Goal: Task Accomplishment & Management: Use online tool/utility

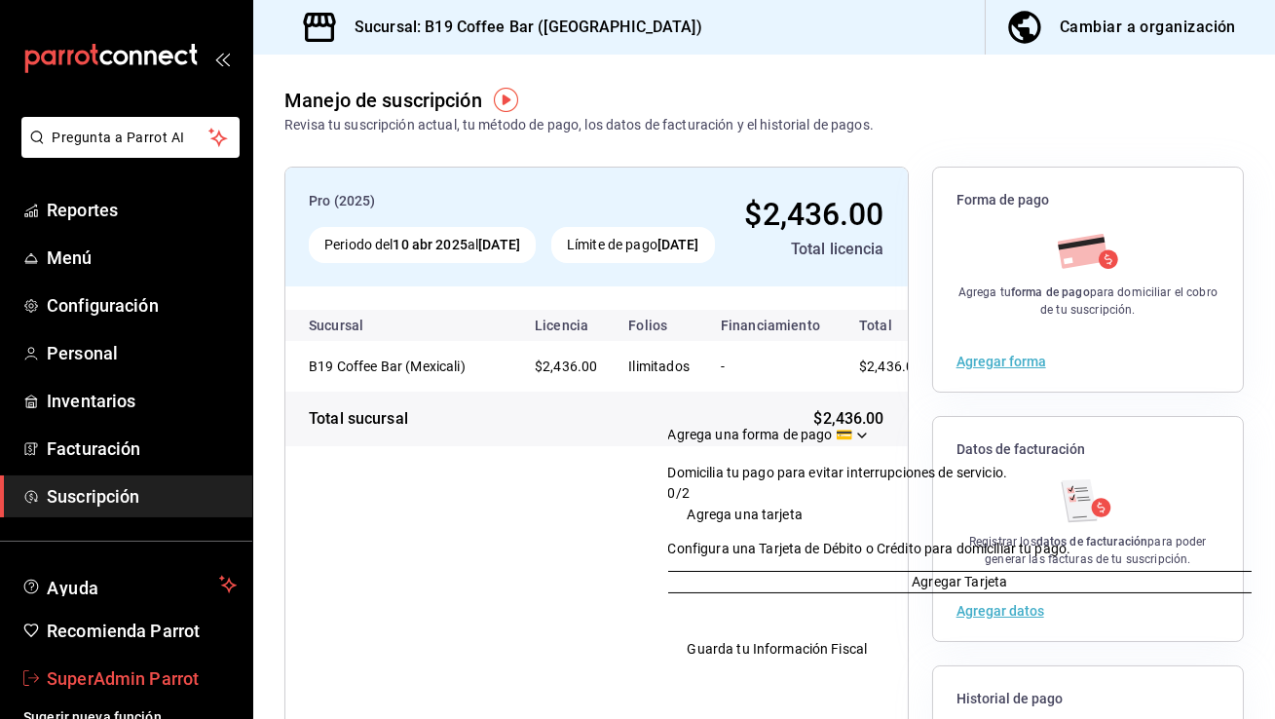
click at [156, 689] on span "SuperAdmin Parrot" at bounding box center [142, 678] width 190 height 26
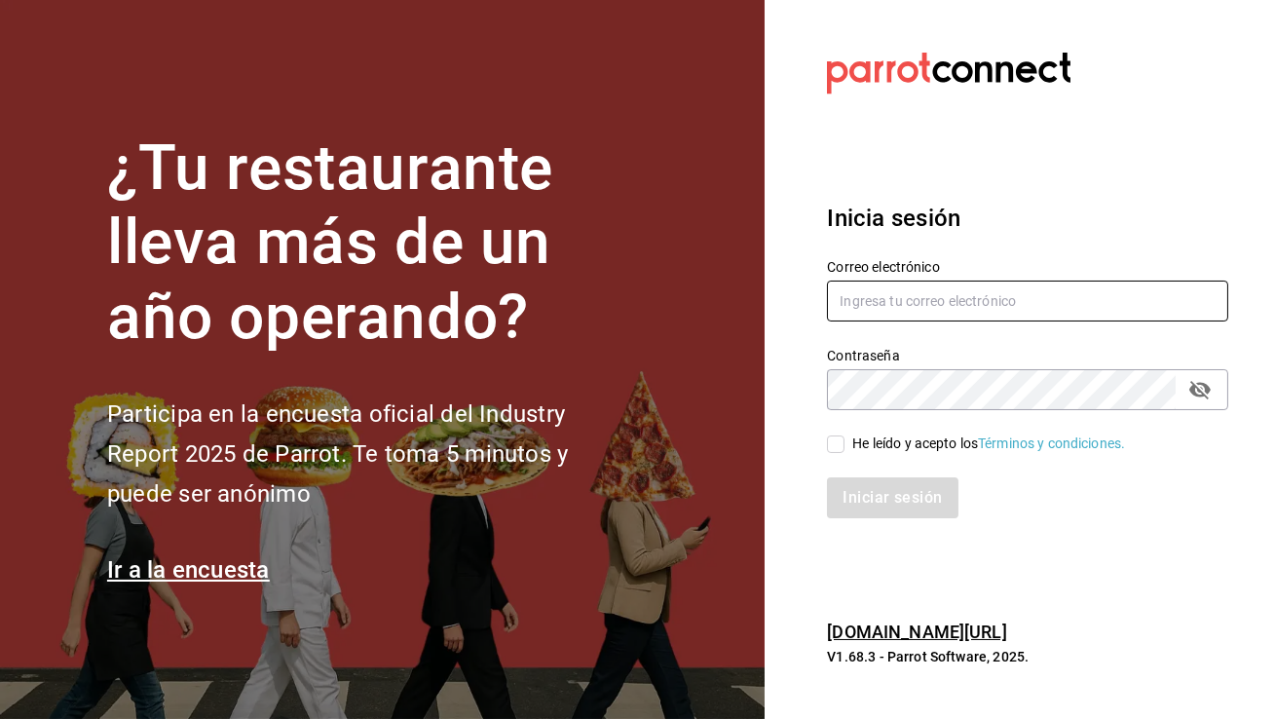
click at [1063, 309] on input "text" at bounding box center [1027, 301] width 401 height 41
click at [884, 290] on input "jan" at bounding box center [1027, 301] width 401 height 41
paste input "taasianpub@lapaz.com"
type input "jantaasianpub@lapaz.com"
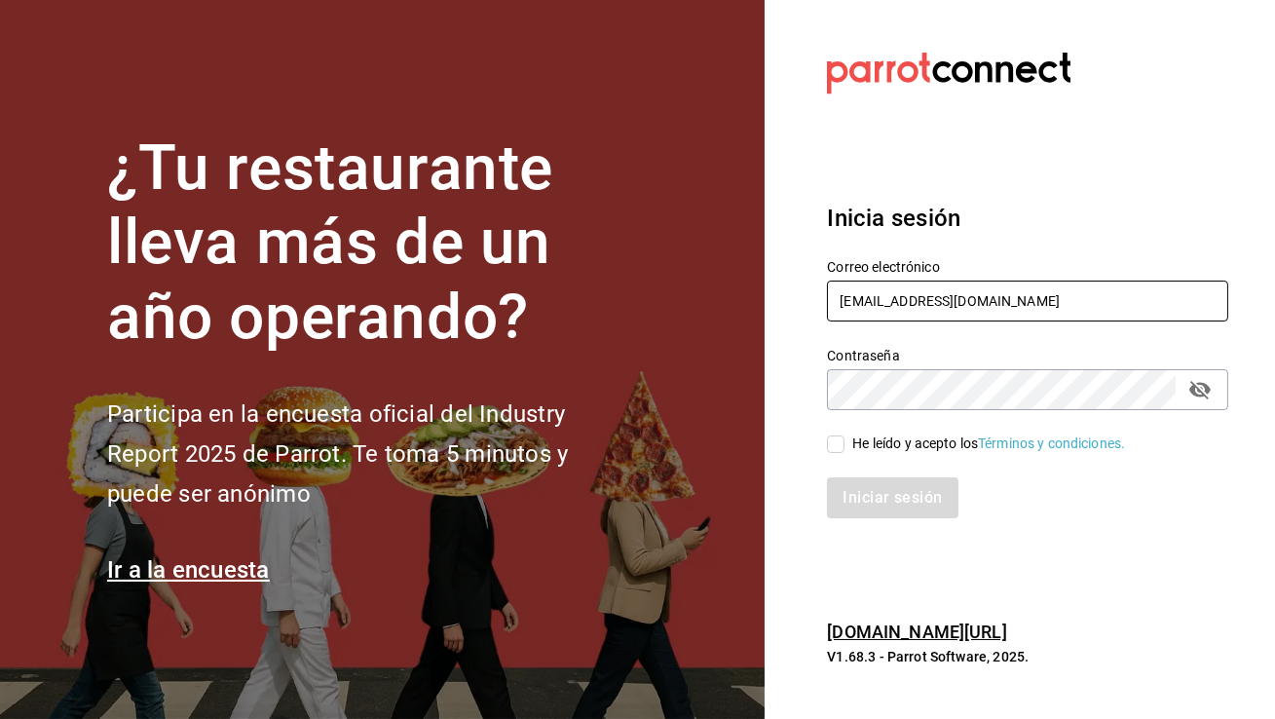
click at [872, 319] on input "jantaasianpub@lapaz.com" at bounding box center [1027, 301] width 401 height 41
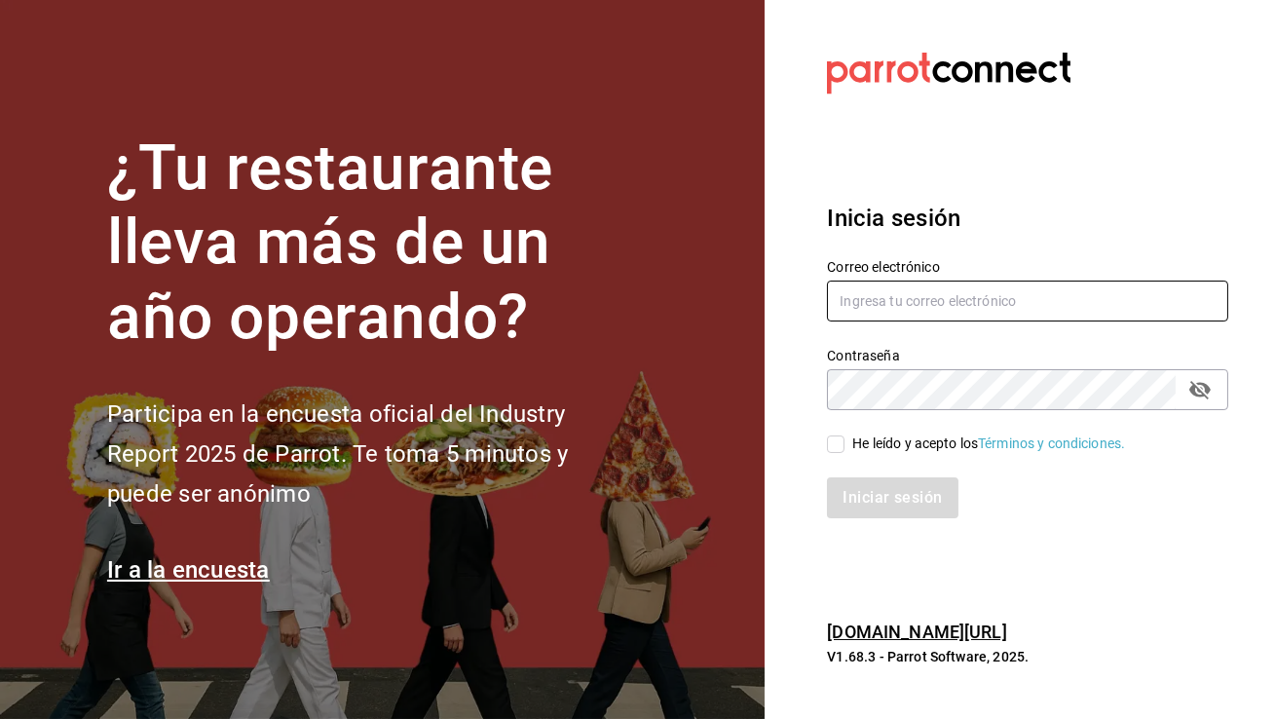
paste input "jantaasianpub@lapaz.com"
type input "jantaasianpub@lapaz.com"
click at [827, 448] on input "He leído y acepto los Términos y condiciones." at bounding box center [836, 444] width 18 height 18
checkbox input "true"
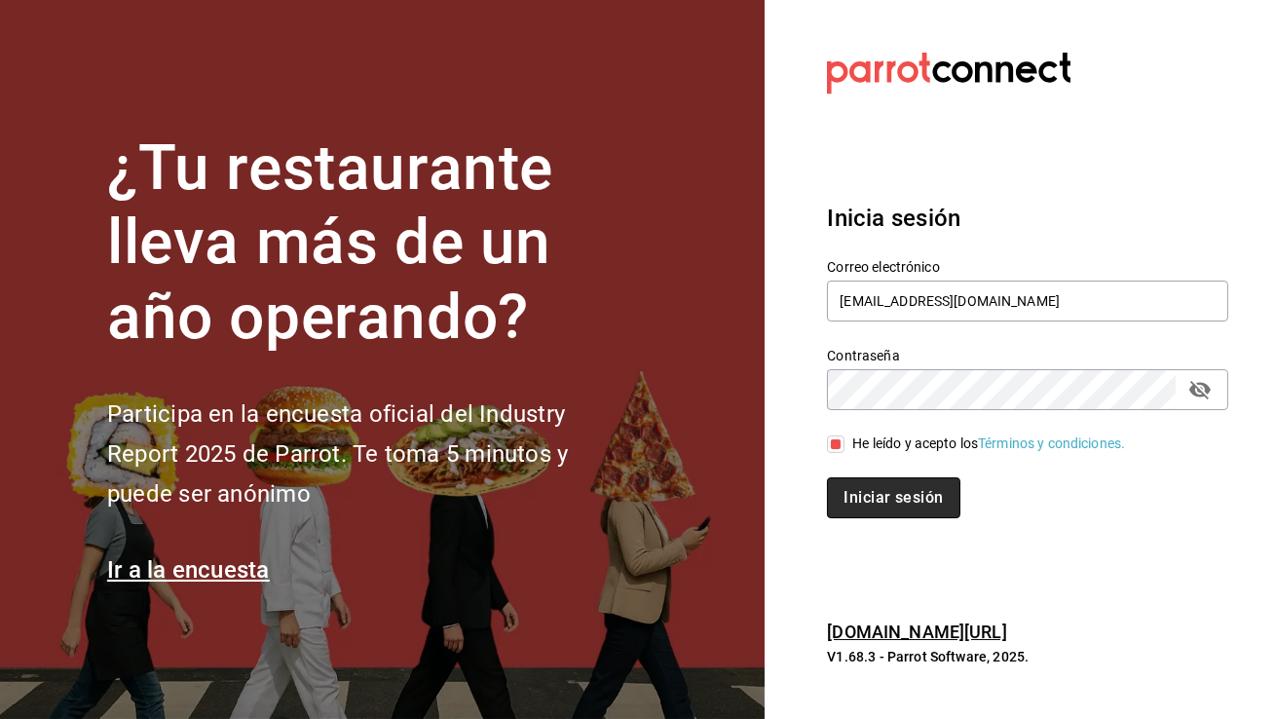
click at [849, 501] on button "Iniciar sesión" at bounding box center [893, 497] width 132 height 41
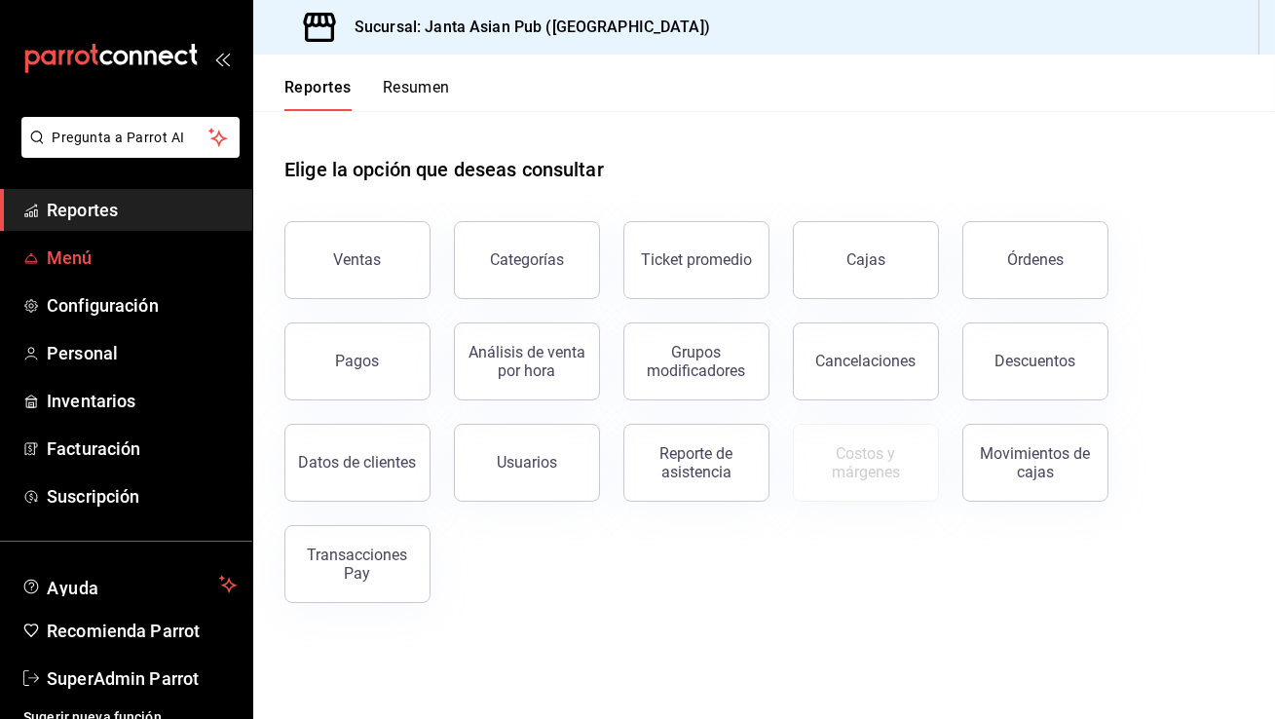
click at [156, 275] on link "Menú" at bounding box center [126, 258] width 252 height 42
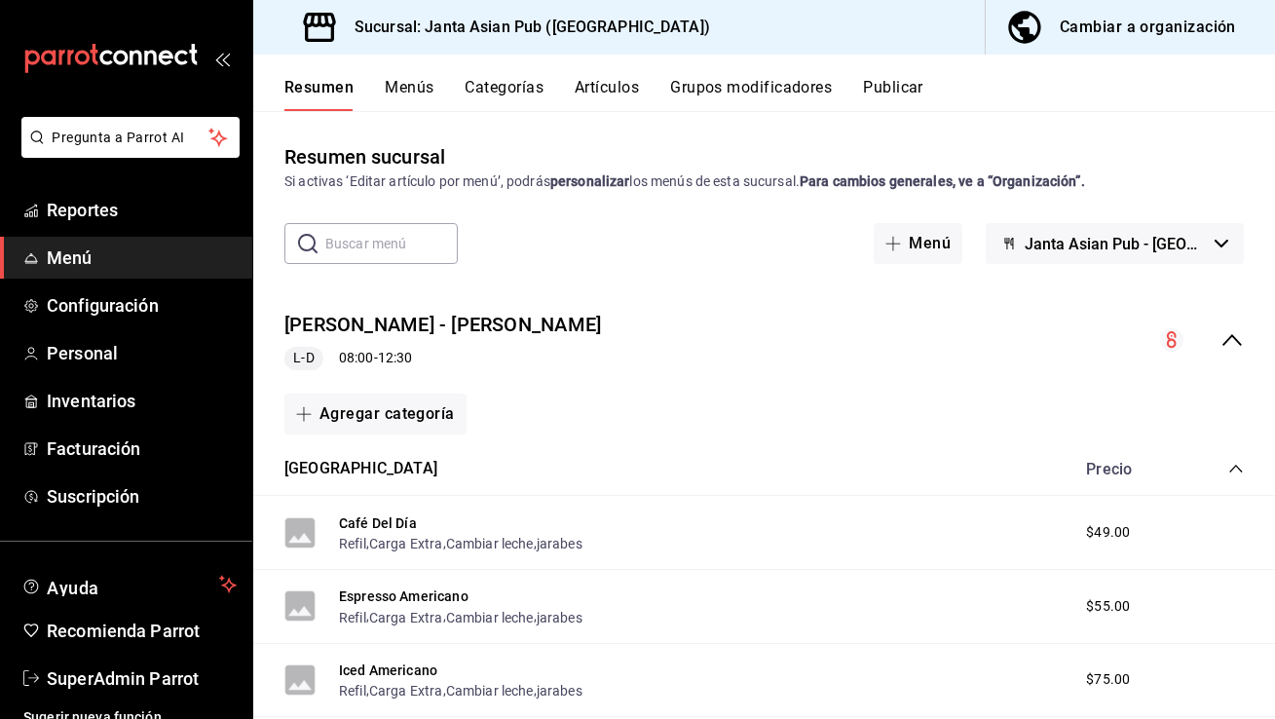
click at [1145, 247] on span "Janta Asian Pub - [GEOGRAPHIC_DATA]" at bounding box center [1116, 244] width 182 height 19
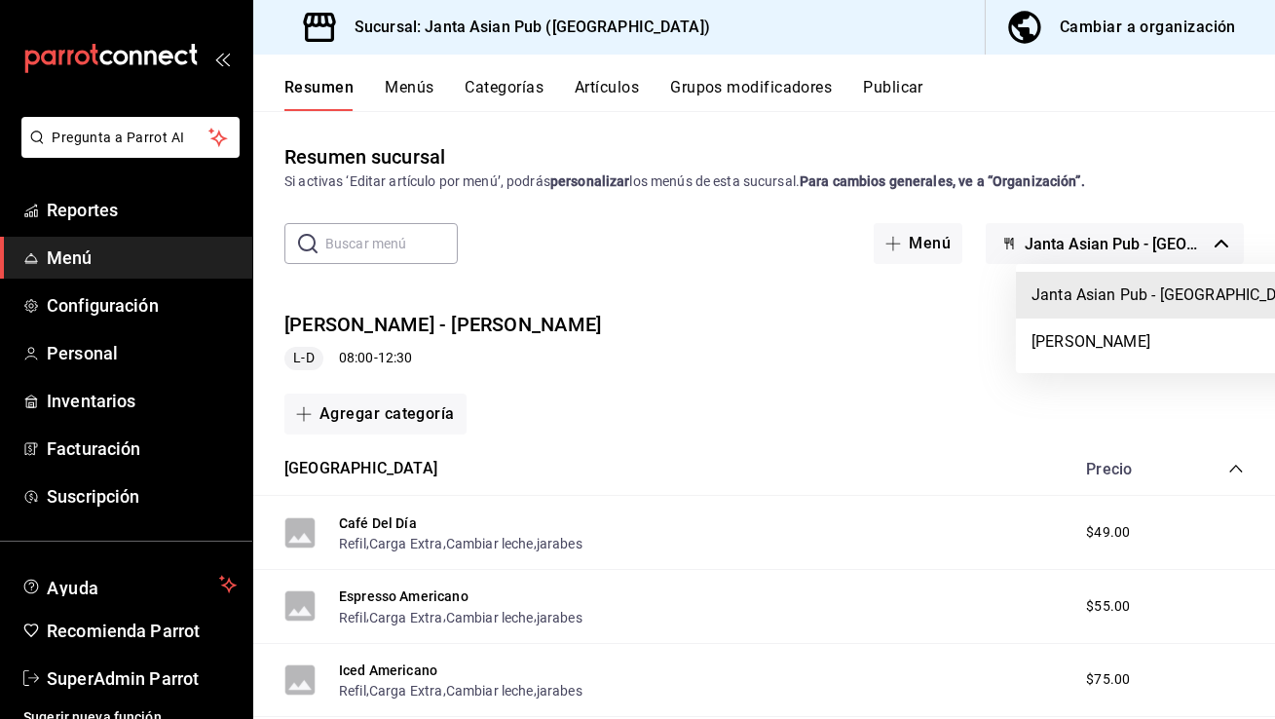
click at [1145, 247] on div at bounding box center [637, 359] width 1275 height 719
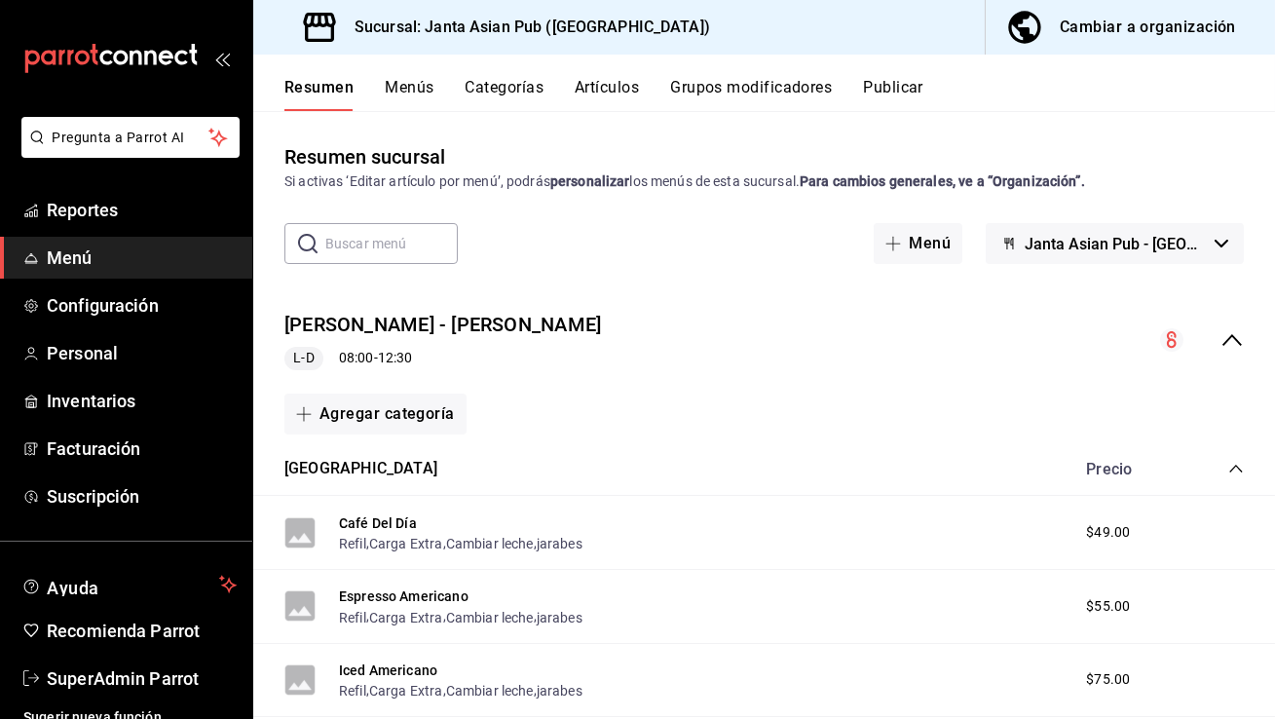
click at [1138, 46] on button "Cambiar a organización" at bounding box center [1123, 27] width 274 height 55
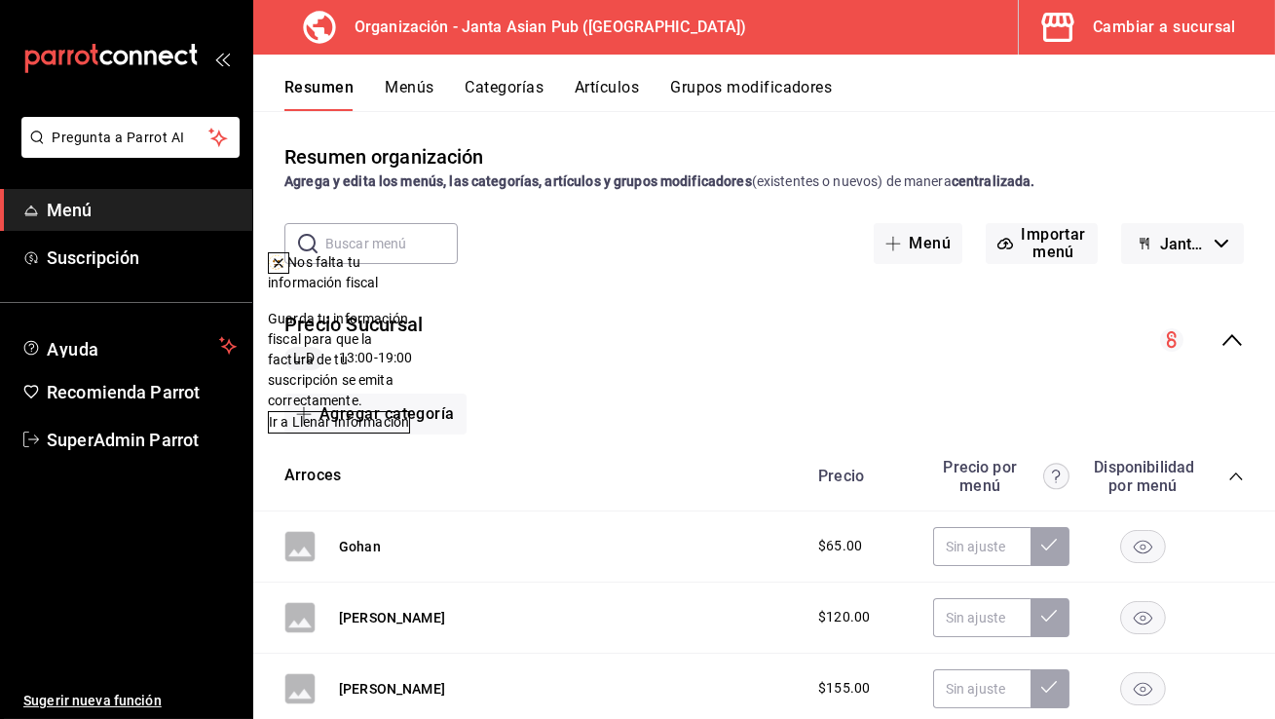
click at [1146, 245] on icon "button" at bounding box center [1146, 244] width 3 height 12
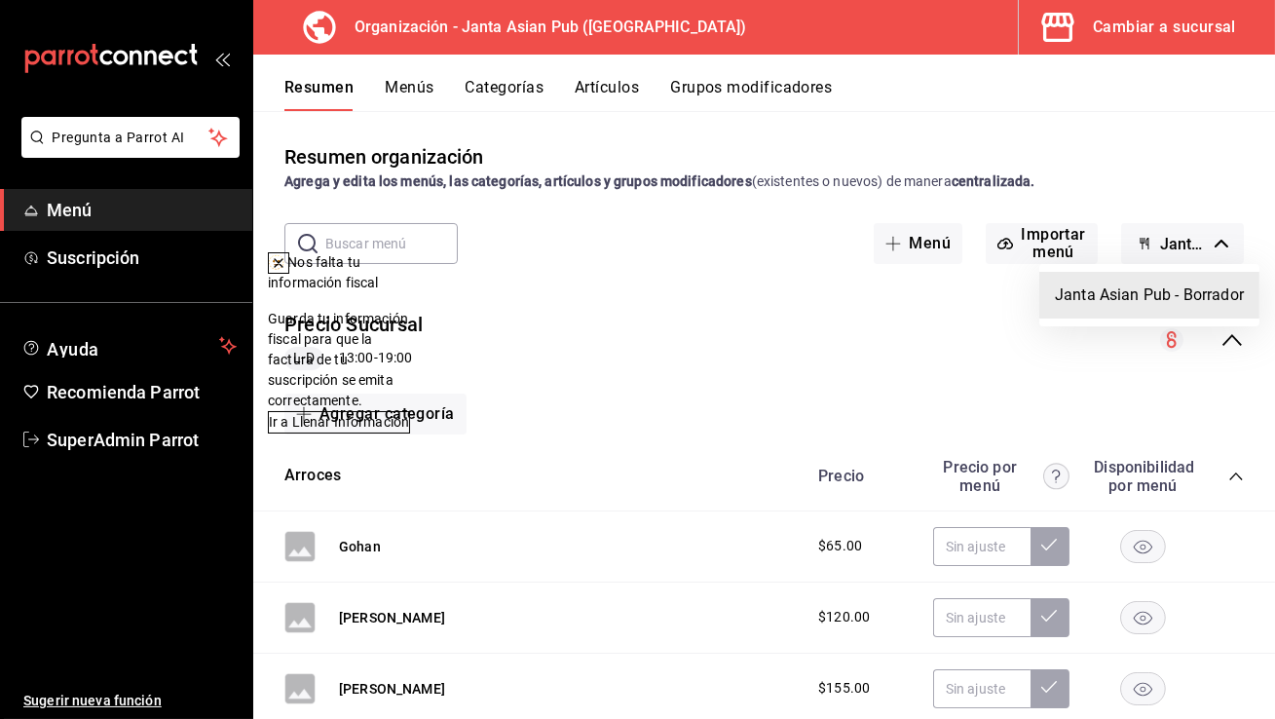
click at [1146, 245] on div at bounding box center [637, 359] width 1275 height 719
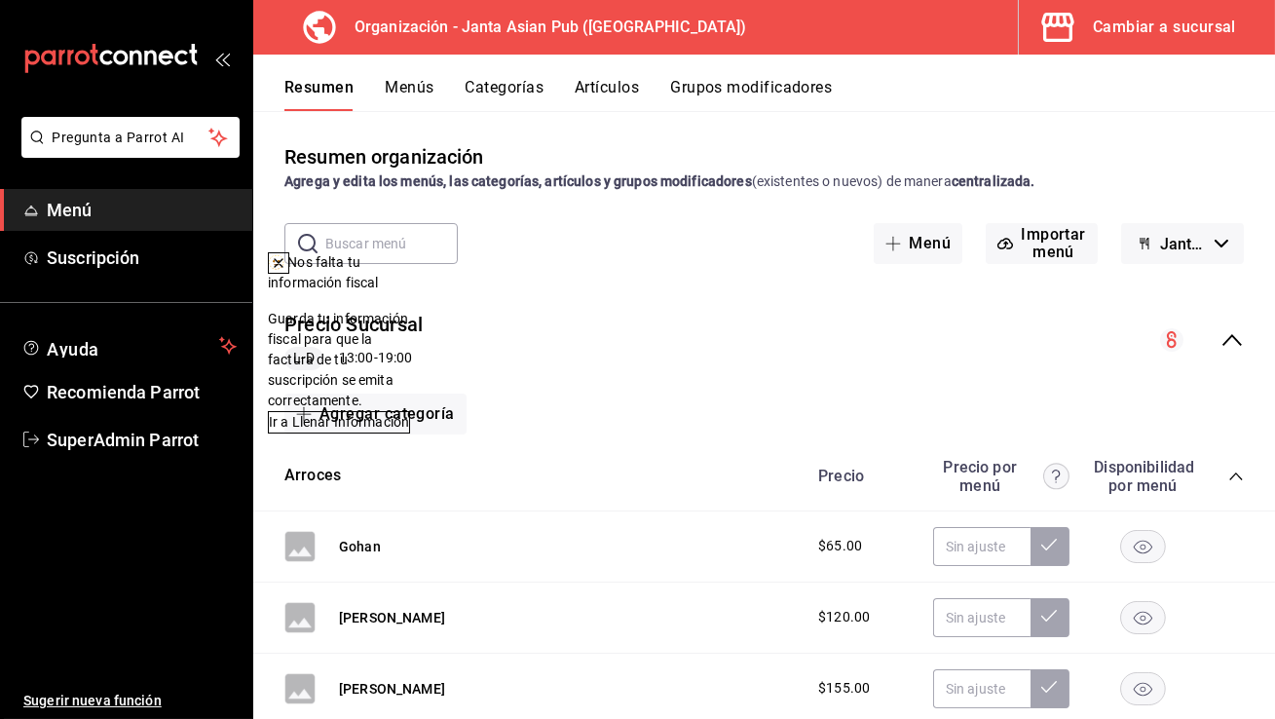
click at [1146, 245] on icon "button" at bounding box center [1146, 244] width 3 height 12
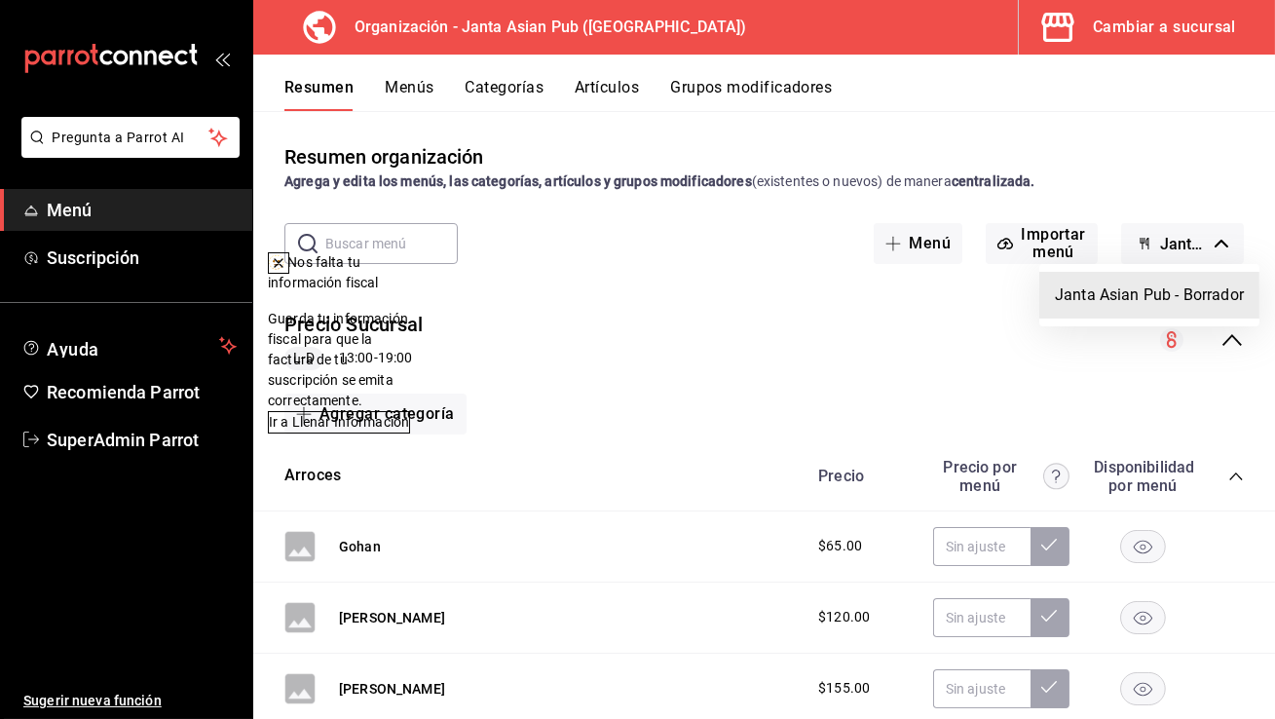
click at [1146, 245] on div at bounding box center [637, 359] width 1275 height 719
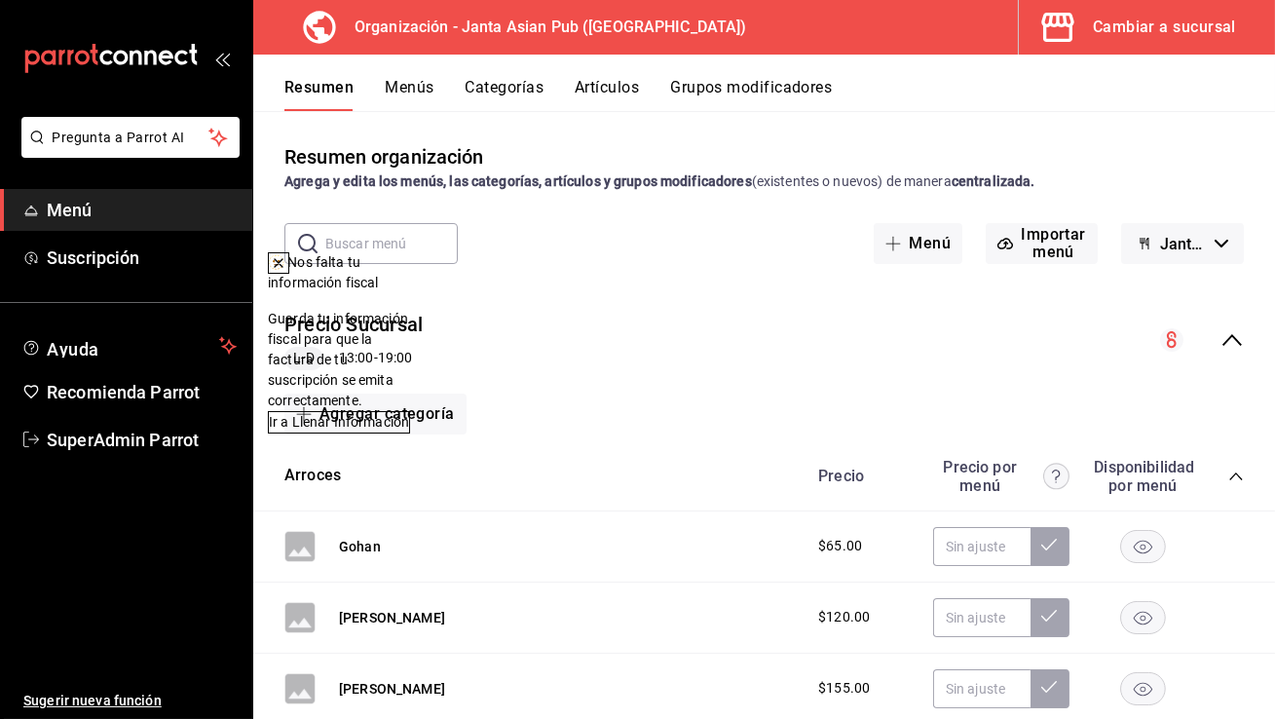
click at [289, 270] on button at bounding box center [278, 262] width 21 height 21
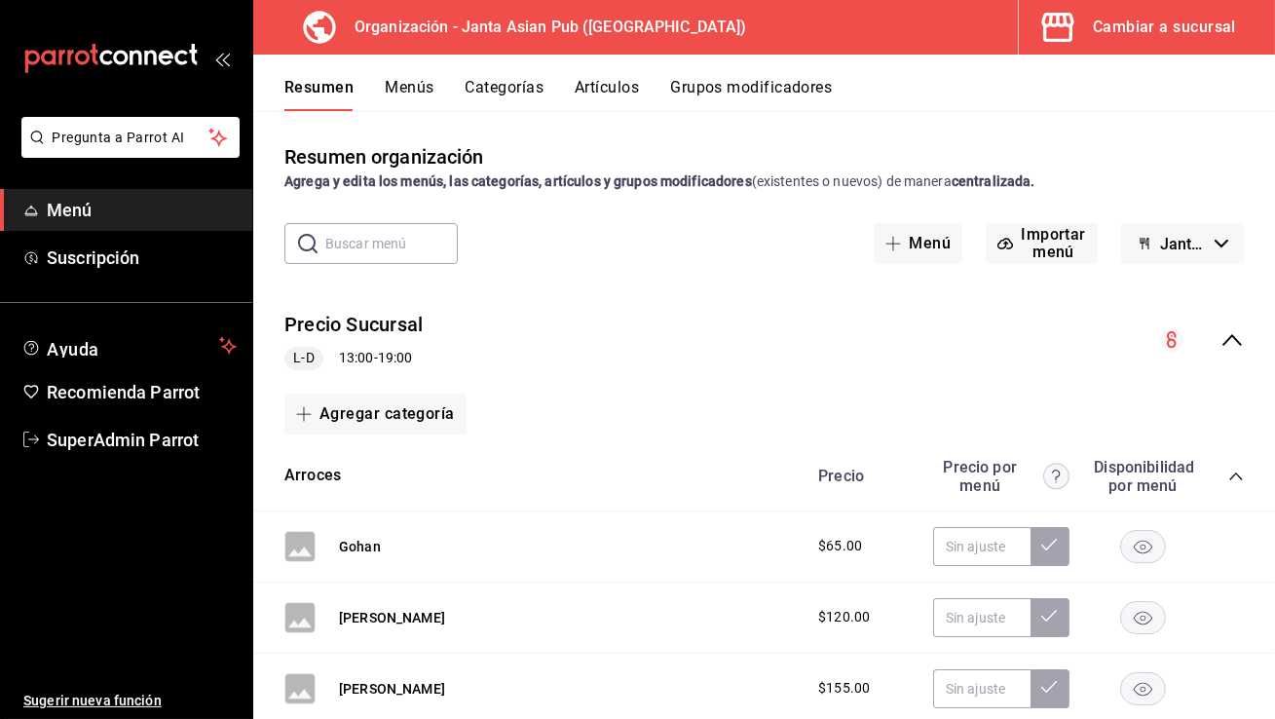
click at [431, 98] on button "Menús" at bounding box center [409, 94] width 49 height 33
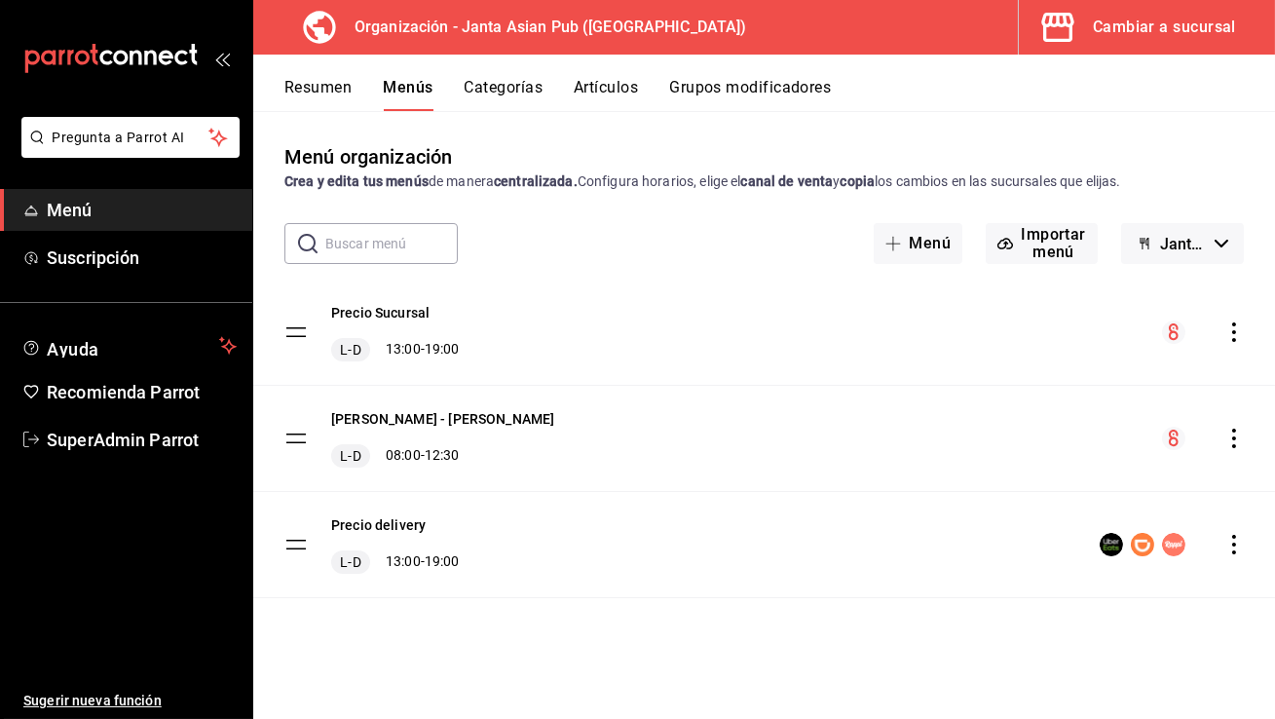
click at [1231, 438] on icon "actions" at bounding box center [1233, 438] width 19 height 19
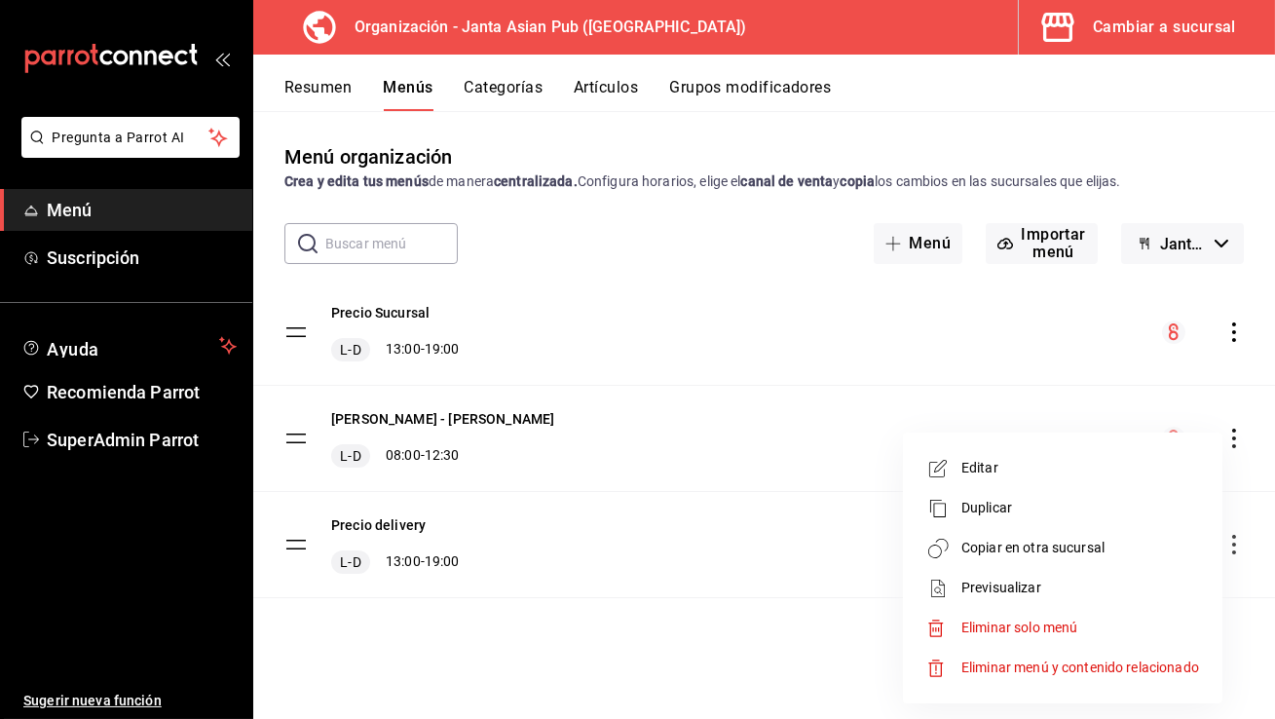
click at [1061, 552] on span "Copiar en otra sucursal" at bounding box center [1080, 548] width 238 height 20
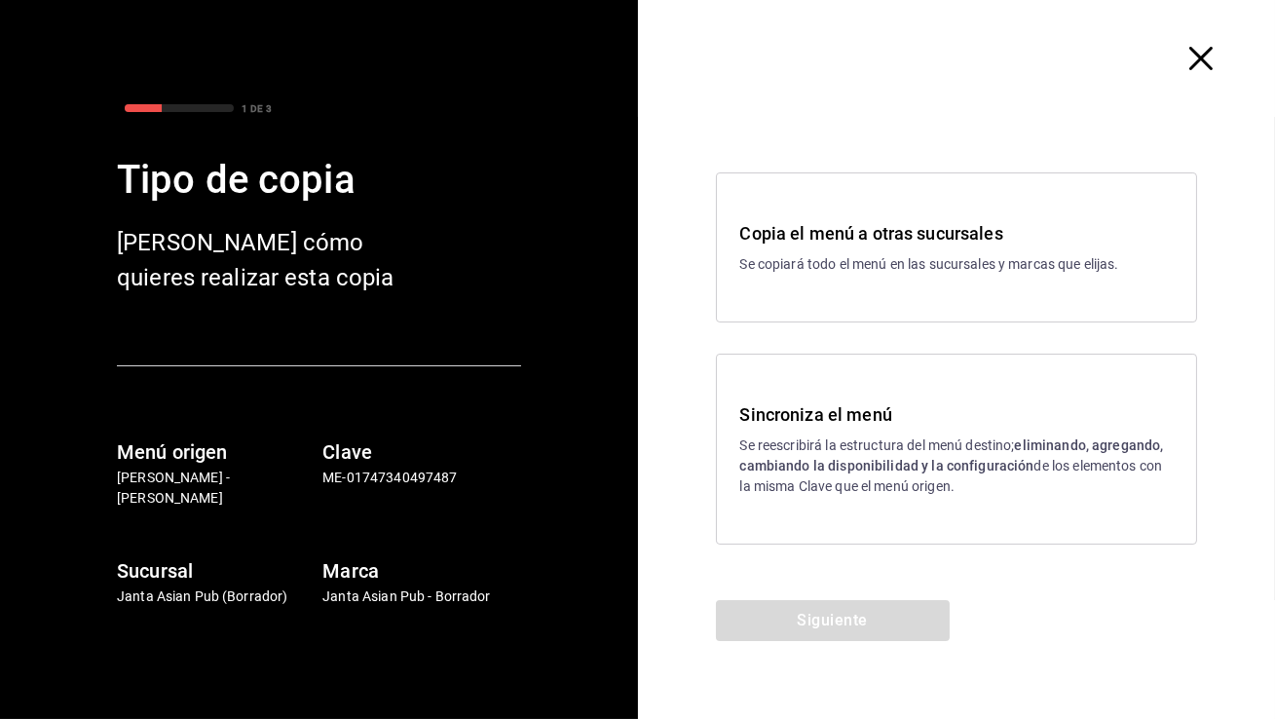
click at [901, 274] on p "Se copiará todo el menú en las sucursales y marcas que elijas." at bounding box center [956, 264] width 433 height 20
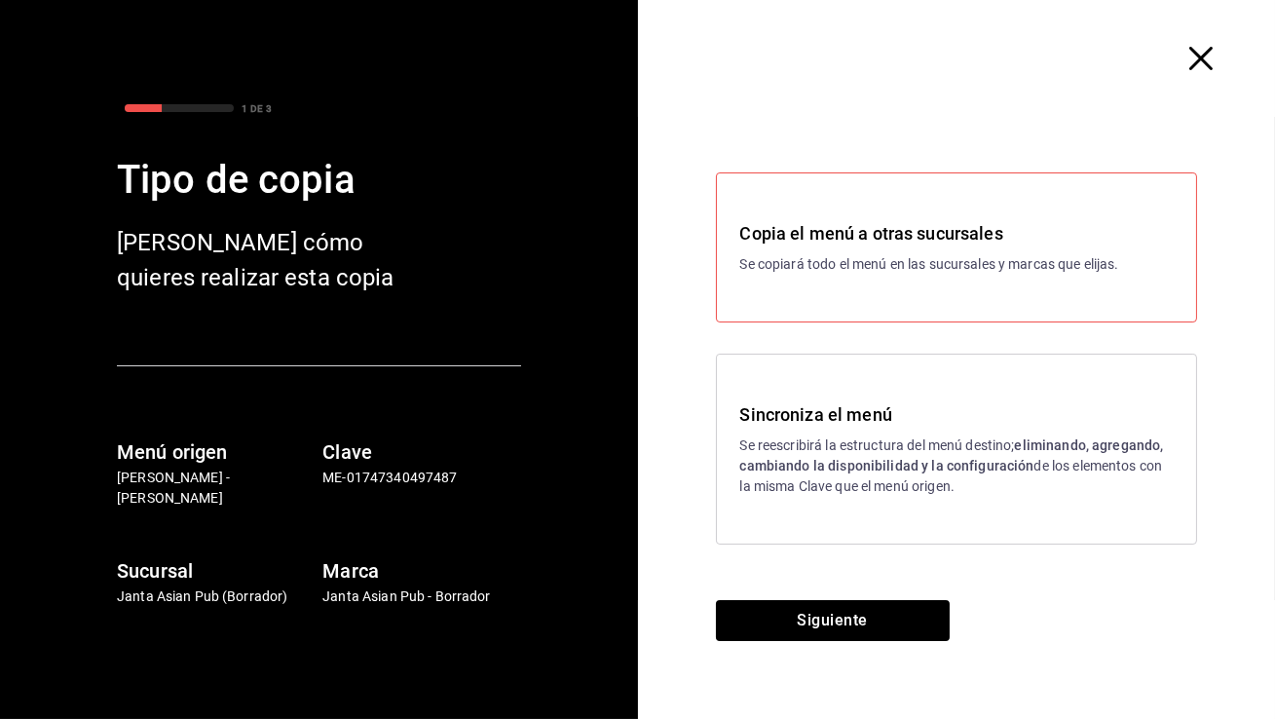
click at [803, 642] on div "Siguiente" at bounding box center [833, 659] width 390 height 119
click at [799, 627] on button "Siguiente" at bounding box center [833, 620] width 234 height 41
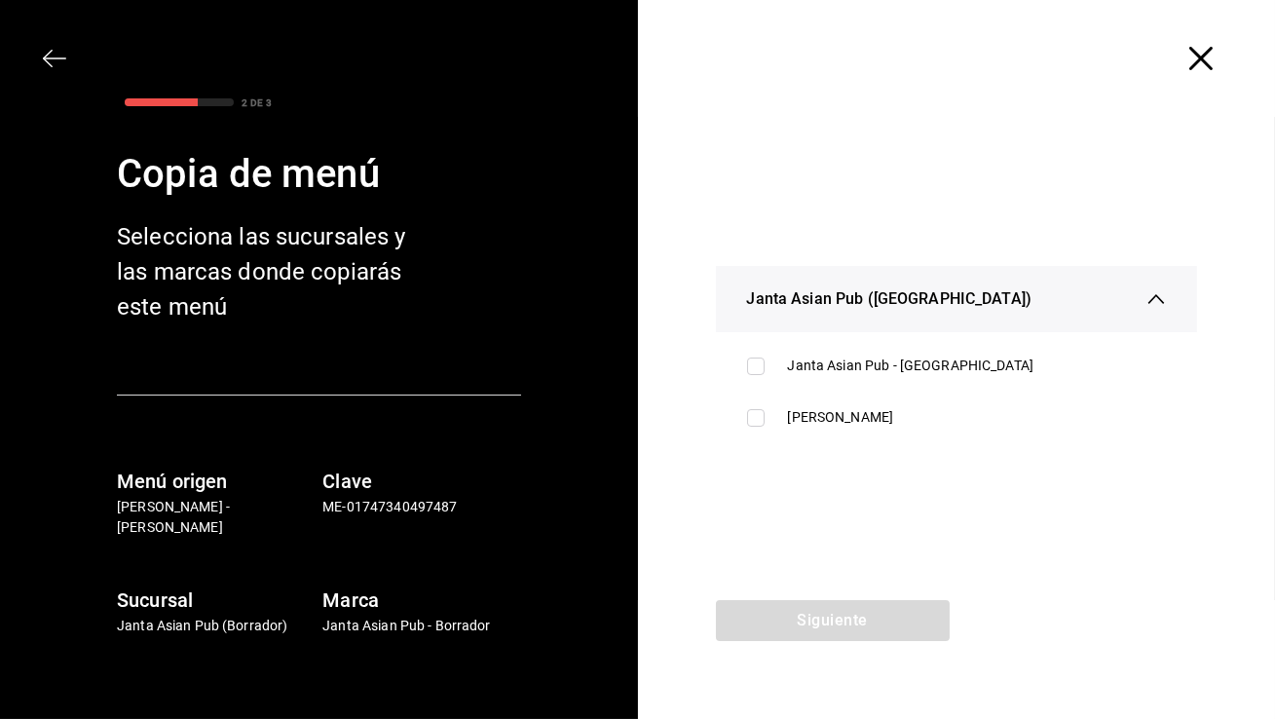
click at [1201, 44] on div at bounding box center [957, 58] width 638 height 117
click at [1201, 65] on icon "button" at bounding box center [1200, 58] width 23 height 23
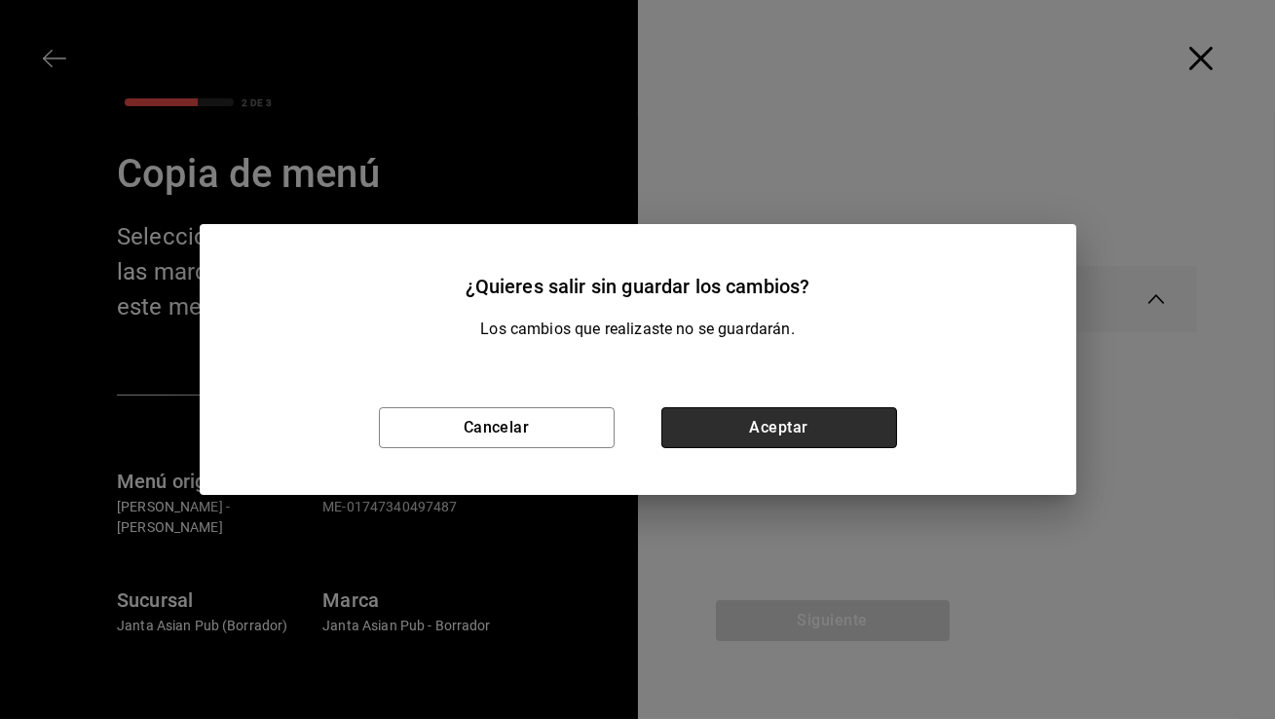
click at [822, 432] on button "Aceptar" at bounding box center [779, 427] width 236 height 41
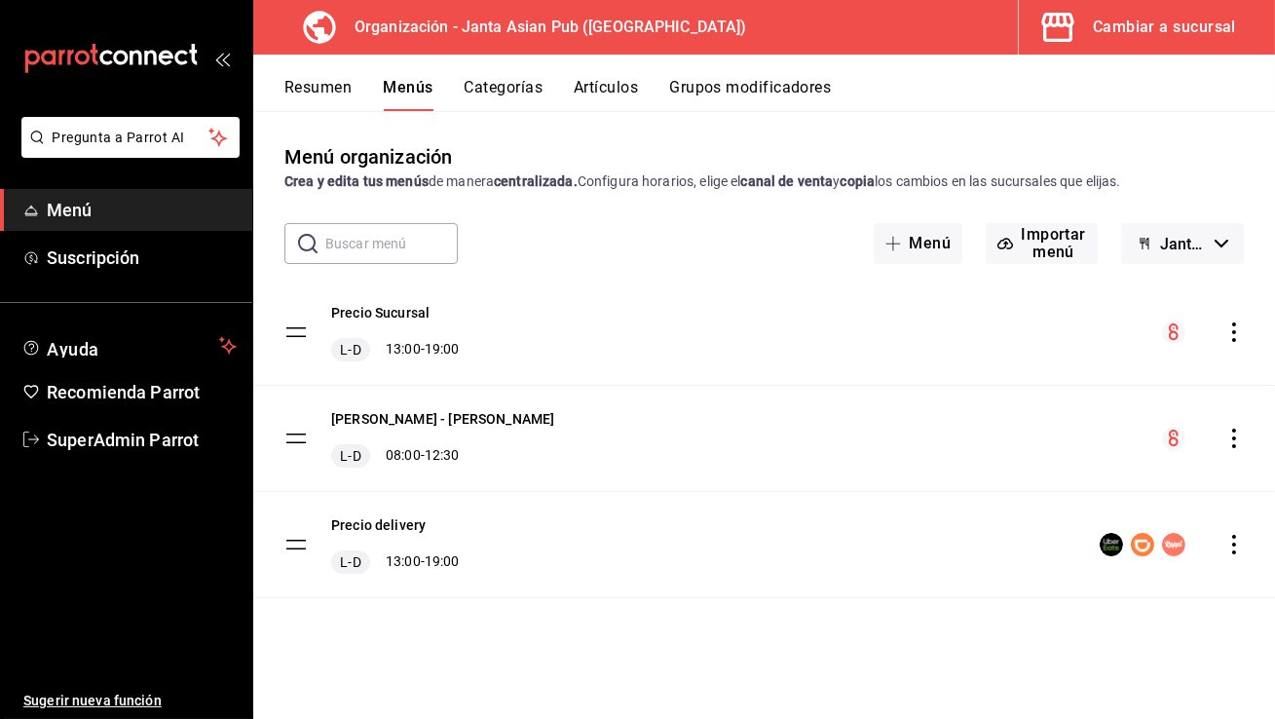
click at [1179, 30] on div "Cambiar a sucursal" at bounding box center [1164, 27] width 143 height 27
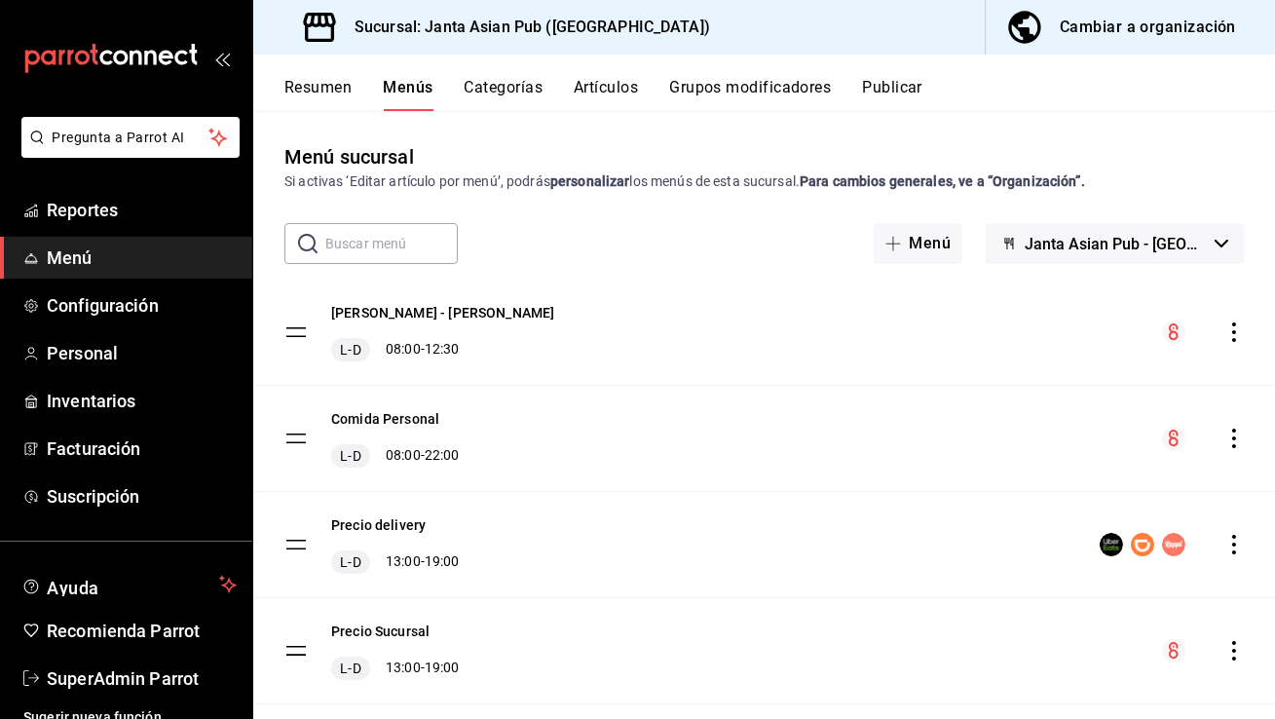
drag, startPoint x: 1113, startPoint y: 38, endPoint x: 970, endPoint y: 98, distance: 155.4
click at [970, 98] on div "Resumen Menús Categorías Artículos Grupos modificadores Publicar" at bounding box center [764, 83] width 1022 height 56
